Goal: Information Seeking & Learning: Find contact information

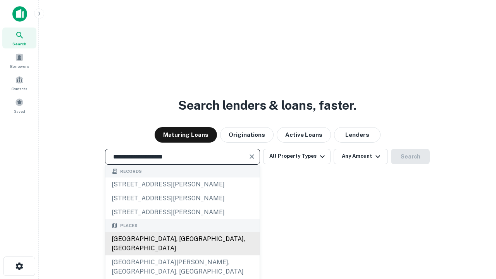
click at [182, 255] on div "[GEOGRAPHIC_DATA], [GEOGRAPHIC_DATA], [GEOGRAPHIC_DATA]" at bounding box center [182, 243] width 154 height 23
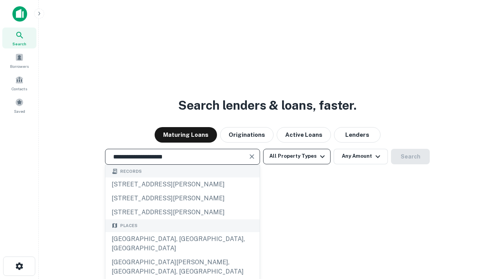
click at [297, 156] on button "All Property Types" at bounding box center [296, 157] width 67 height 16
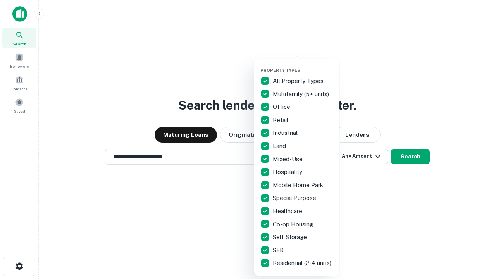
type input "**********"
click at [303, 65] on button "button" at bounding box center [302, 65] width 85 height 0
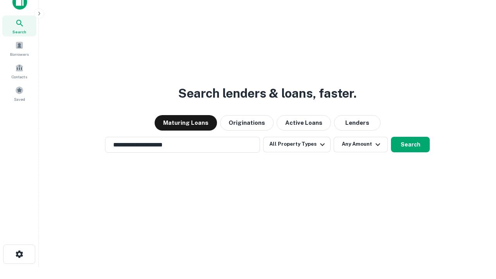
scroll to position [5, 93]
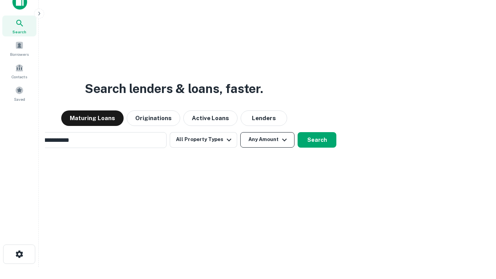
click at [240, 132] on button "Any Amount" at bounding box center [267, 140] width 54 height 16
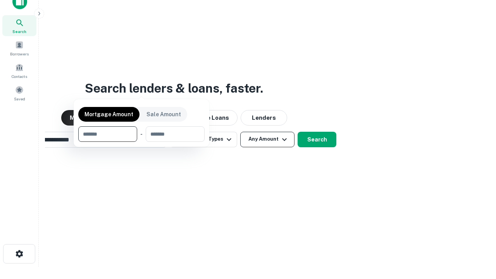
scroll to position [56, 219]
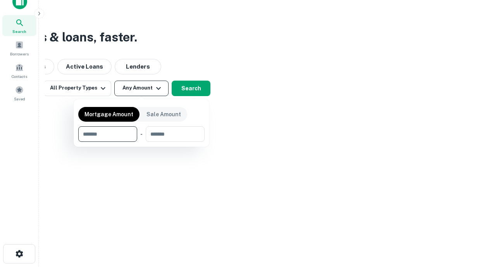
type input "*******"
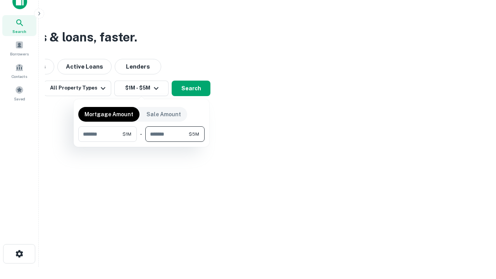
type input "*******"
click at [141, 142] on button "button" at bounding box center [141, 142] width 126 height 0
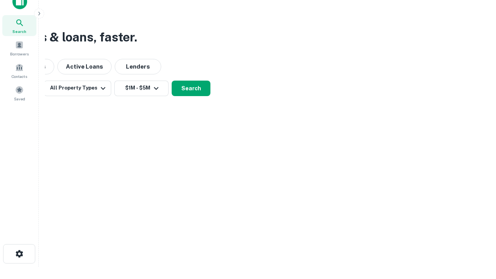
scroll to position [5, 143]
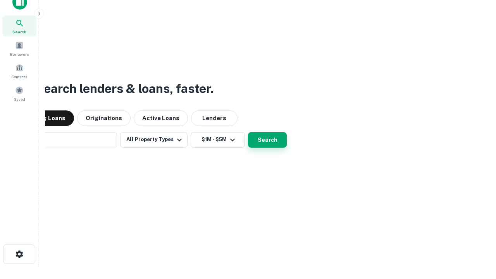
click at [248, 132] on button "Search" at bounding box center [267, 140] width 39 height 16
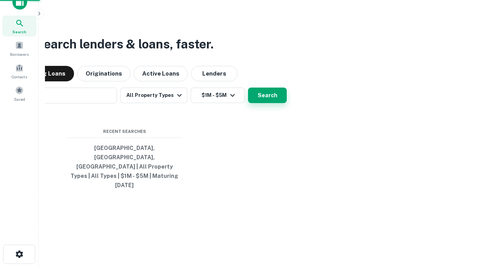
scroll to position [21, 219]
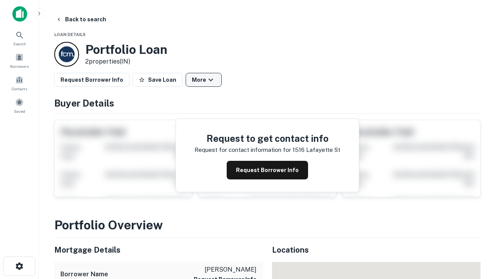
click at [204, 80] on button "More" at bounding box center [204, 80] width 36 height 14
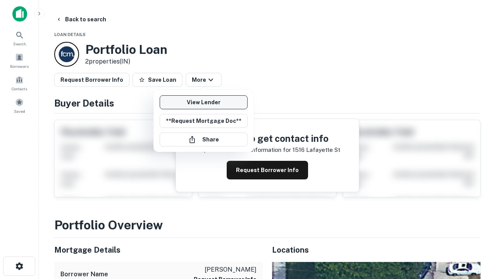
click at [204, 102] on link "View Lender" at bounding box center [204, 102] width 88 height 14
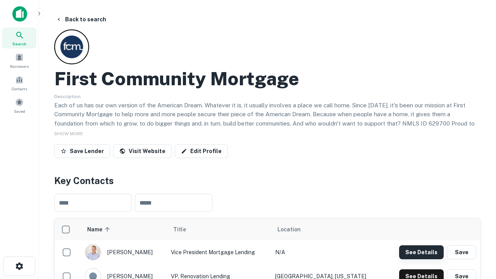
click at [421, 252] on button "See Details" at bounding box center [421, 252] width 45 height 14
